Goal: Information Seeking & Learning: Find specific fact

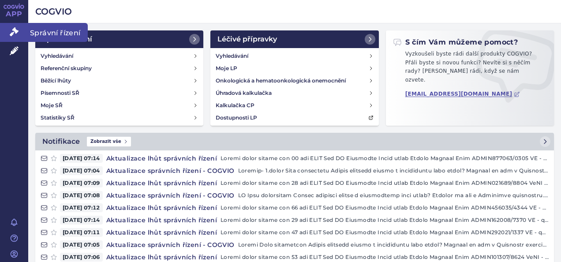
click at [15, 29] on icon at bounding box center [14, 31] width 9 height 9
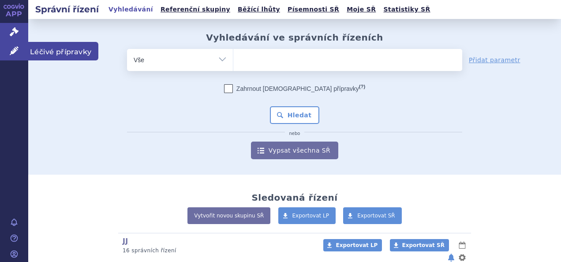
click at [7, 50] on link "Léčivé přípravky" at bounding box center [14, 51] width 28 height 19
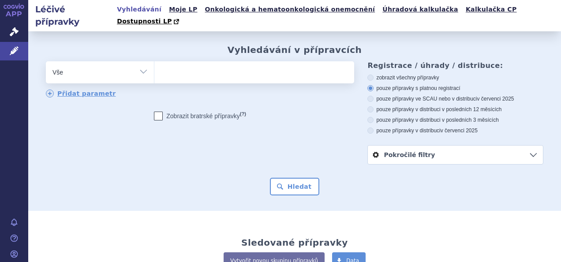
click at [128, 61] on select "Vše Přípravek/SUKL kód MAH VPOIS ATC/Aktivní látka Léková forma Síla" at bounding box center [100, 71] width 108 height 20
drag, startPoint x: 199, startPoint y: 57, endPoint x: 201, endPoint y: 65, distance: 8.1
click at [200, 61] on ul at bounding box center [253, 70] width 198 height 19
click at [154, 61] on select at bounding box center [154, 72] width 0 height 22
click at [198, 71] on span at bounding box center [253, 72] width 198 height 22
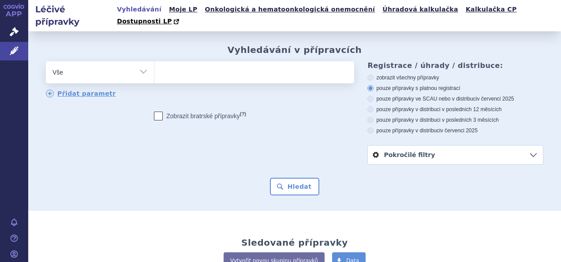
click at [154, 71] on select at bounding box center [154, 72] width 0 height 22
type input "ke"
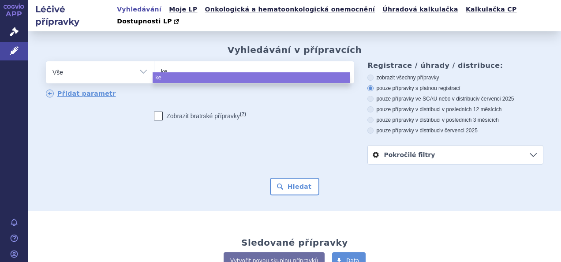
type input "kes"
type input "kesim"
type input "kesimpt"
type input "kesimpta"
select select "kesimpta"
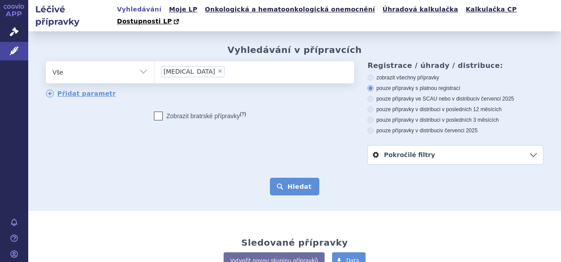
click at [307, 179] on button "Hledat" at bounding box center [295, 187] width 50 height 18
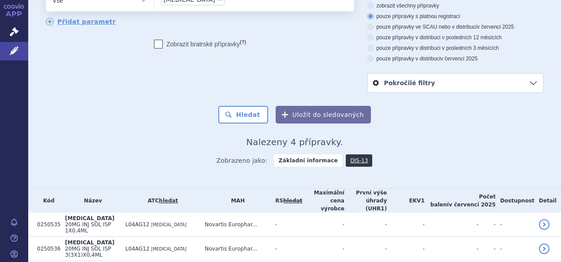
scroll to position [110, 0]
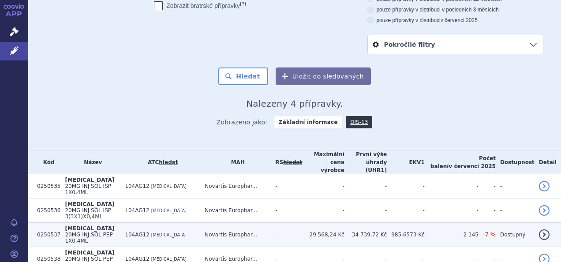
click at [328, 223] on td "29 568,24 Kč" at bounding box center [323, 235] width 42 height 24
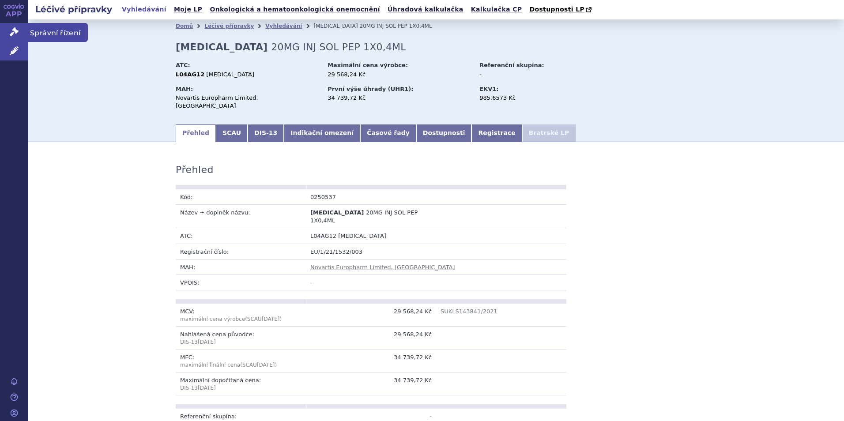
click at [16, 30] on icon at bounding box center [14, 31] width 9 height 9
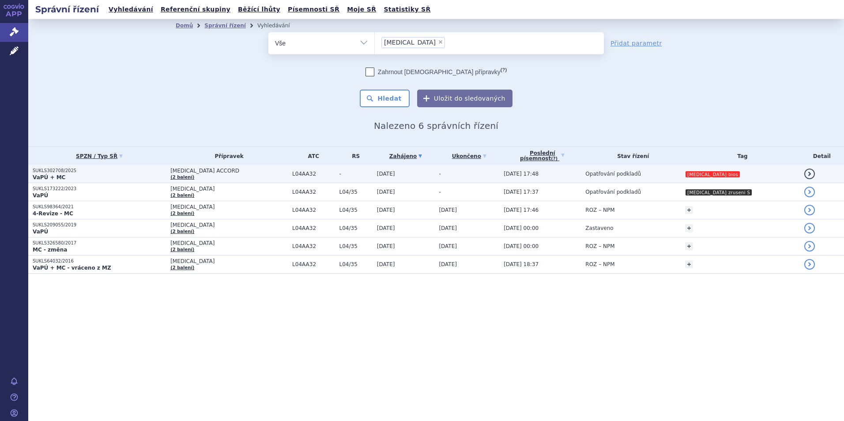
click at [164, 181] on td "SUKLS302708/2025 VaPÚ + MC" at bounding box center [97, 174] width 138 height 18
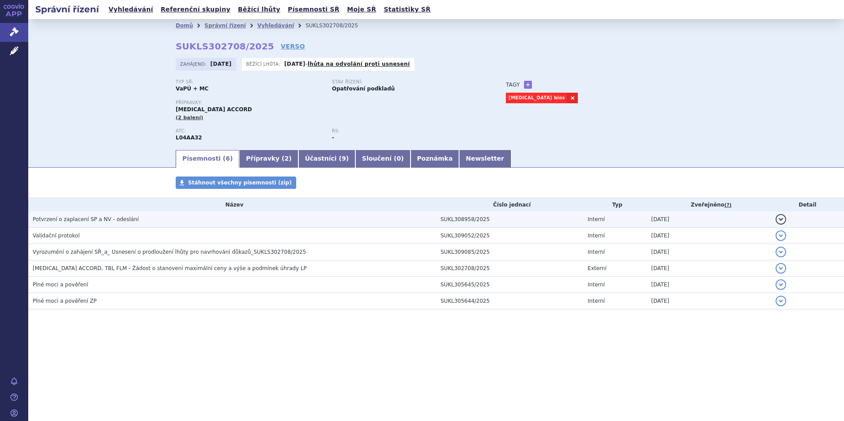
click at [131, 222] on h3 "Potvrzení o zaplacení SP a NV - odeslání" at bounding box center [234, 219] width 403 height 9
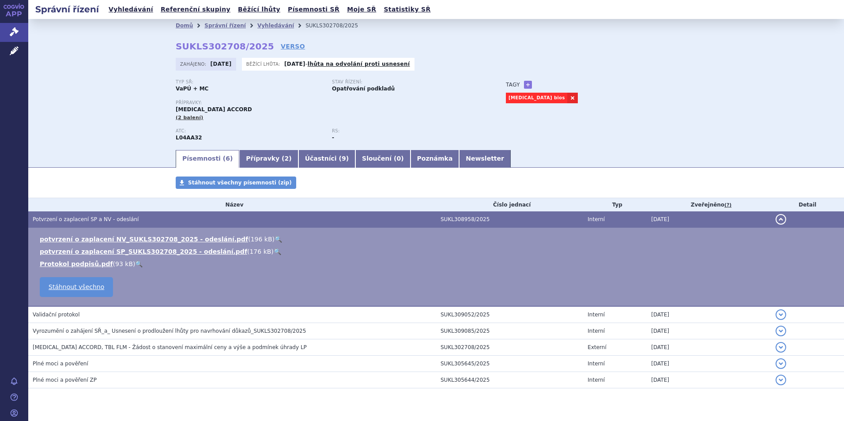
click at [131, 222] on h3 "Potvrzení o zaplacení SP a NV - odeslání" at bounding box center [234, 219] width 403 height 9
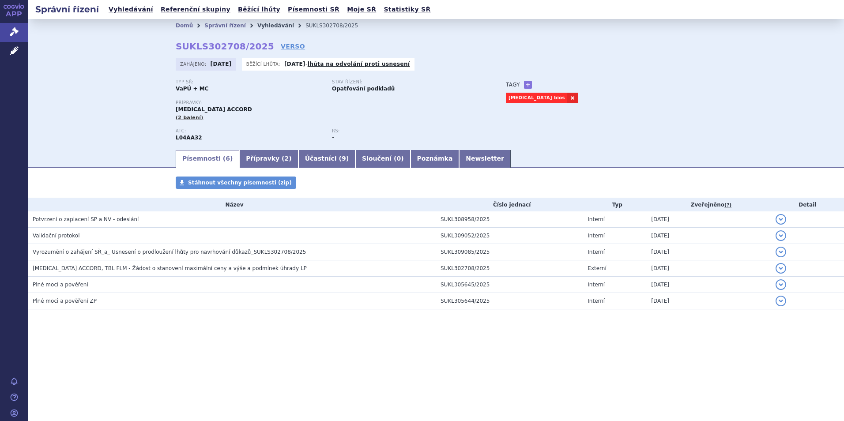
click at [257, 27] on link "Vyhledávání" at bounding box center [275, 26] width 37 height 6
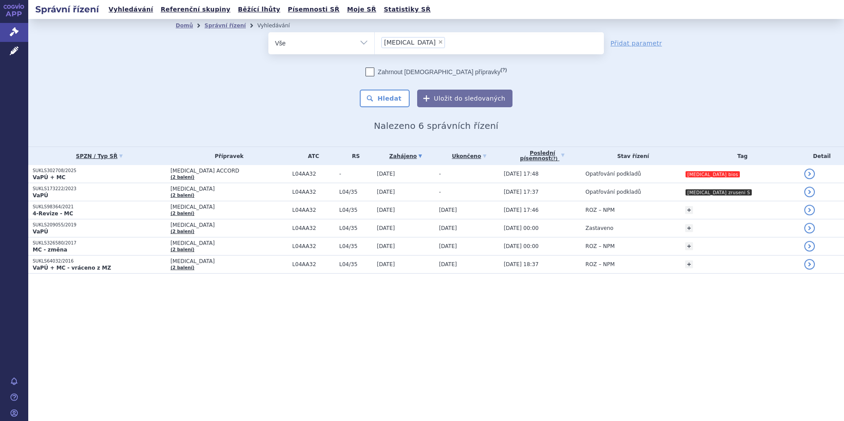
click at [438, 44] on span "×" at bounding box center [440, 41] width 5 height 5
click at [375, 44] on select "otezla" at bounding box center [374, 43] width 0 height 22
select select
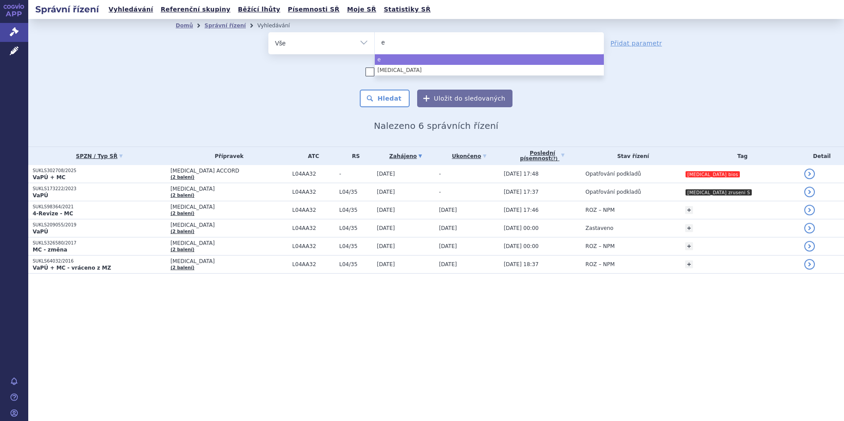
type input "el"
type input "elah"
type input "elahe"
type input "elahere"
select select "elahere"
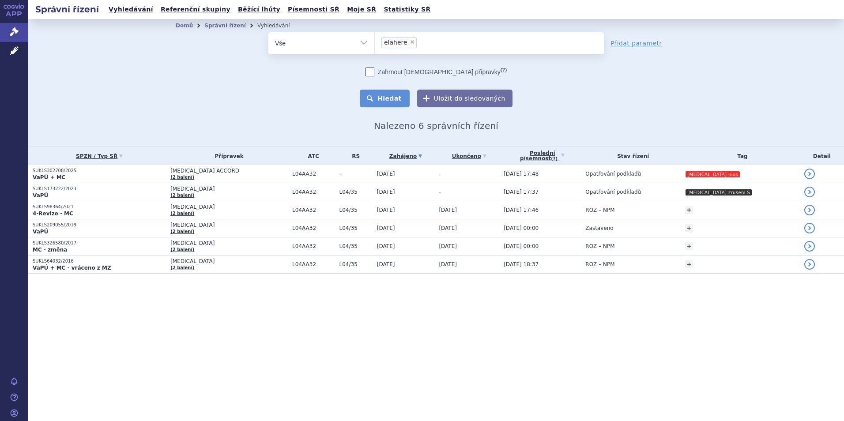
click at [397, 96] on button "Hledat" at bounding box center [385, 99] width 50 height 18
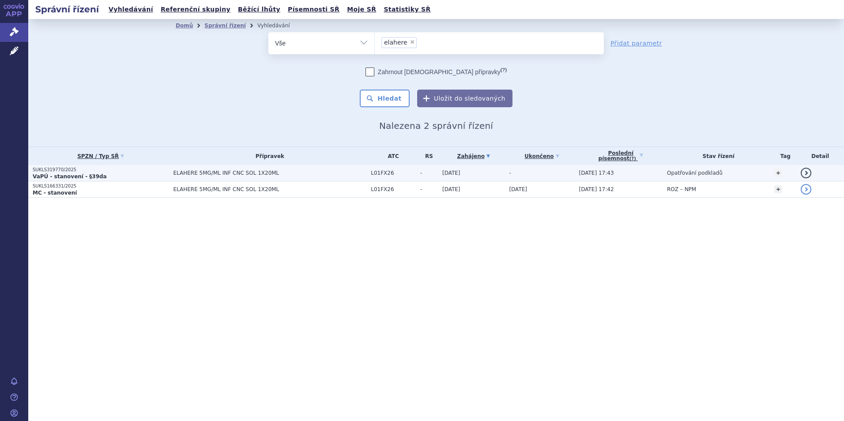
click at [340, 173] on span "ELAHERE 5MG/ML INF CNC SOL 1X20ML" at bounding box center [269, 173] width 193 height 6
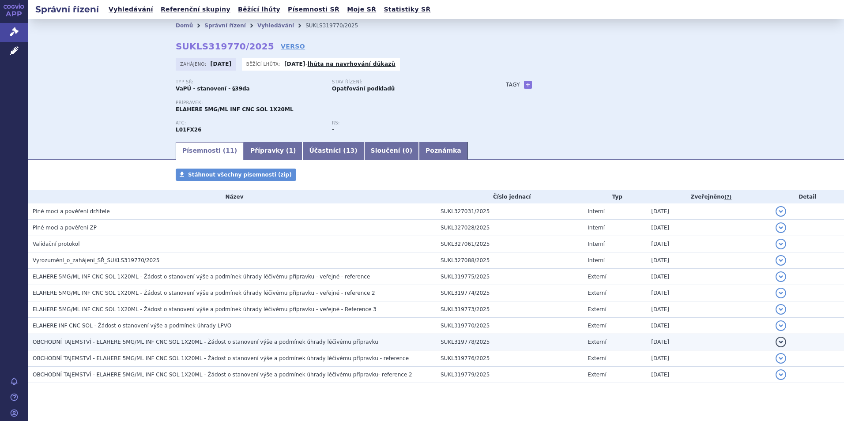
click at [241, 346] on h3 "OBCHODNÍ TAJEMSTVÍ - ELAHERE 5MG/ML INF CNC SOL 1X20ML - Žádost o stanovení výš…" at bounding box center [234, 342] width 403 height 9
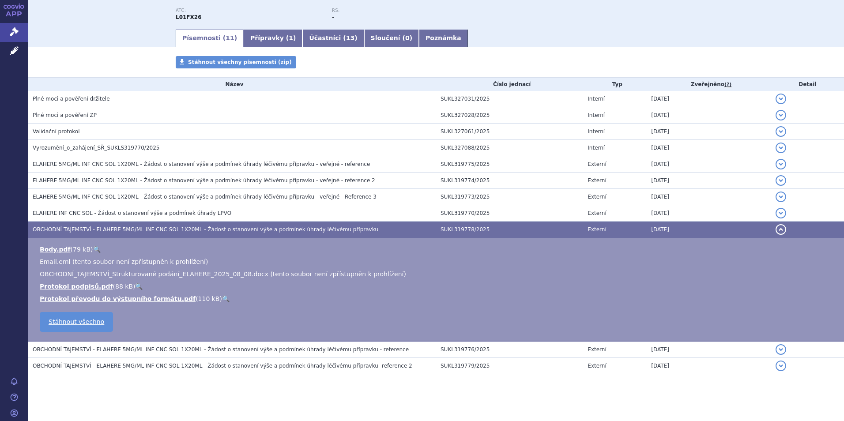
scroll to position [119, 0]
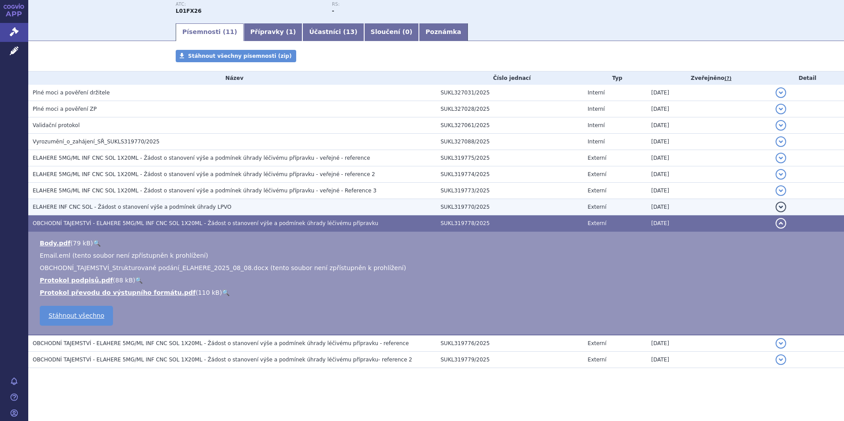
click at [139, 209] on span "ELAHERE INF CNC SOL - Žádost o stanovení výše a podmínek úhrady LPVO" at bounding box center [132, 207] width 199 height 6
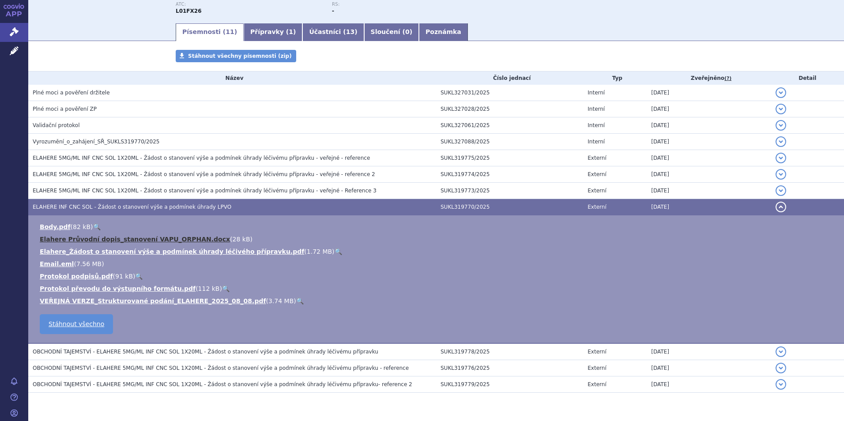
click at [104, 236] on link "Elahere Průvodní dopis_stanovení VAPU_ORPHAN.docx" at bounding box center [135, 239] width 190 height 7
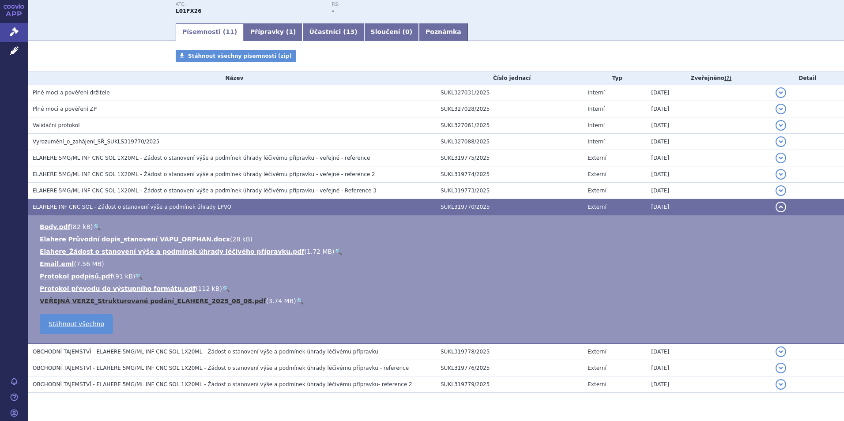
click at [210, 297] on link "VEŘEJNÁ VERZE_Strukturované podání_ELAHERE_2025_08_08.pdf" at bounding box center [153, 300] width 226 height 7
